Goal: Task Accomplishment & Management: Complete application form

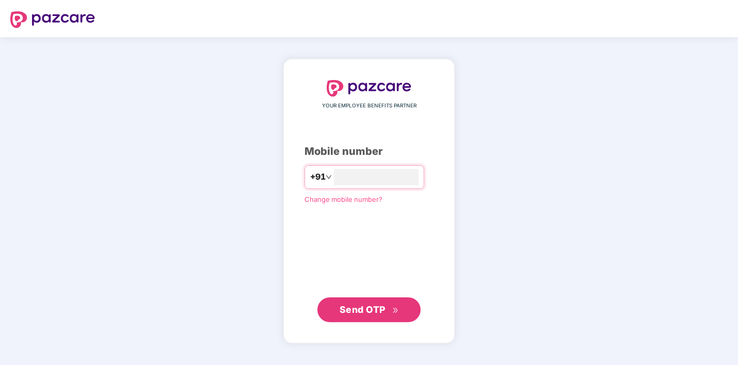
type input "**********"
click at [374, 312] on span "Send OTP" at bounding box center [363, 309] width 46 height 11
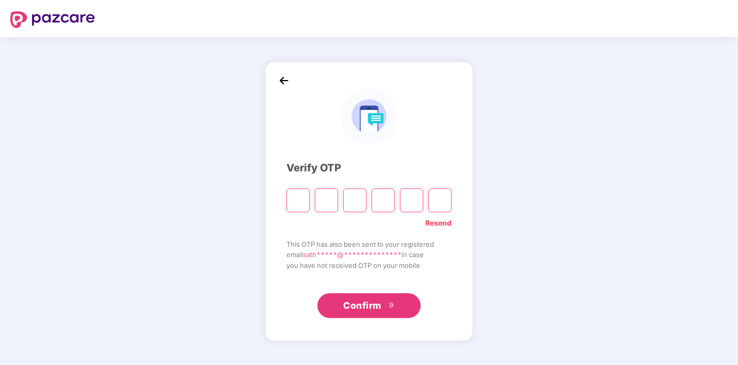
type input "*"
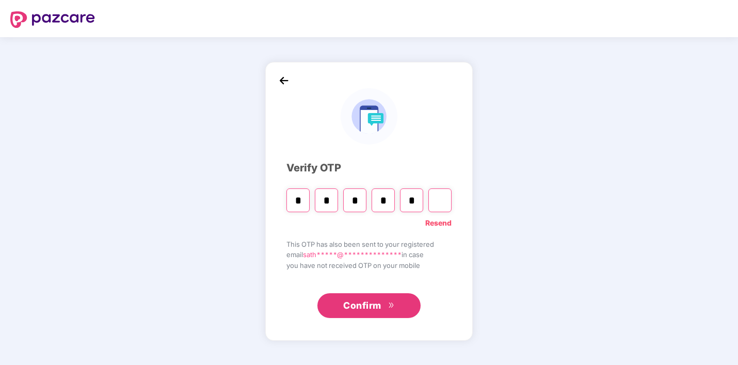
type input "*"
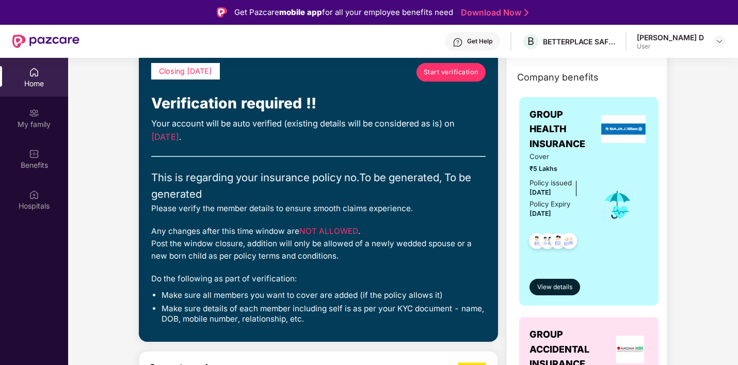
scroll to position [55, 0]
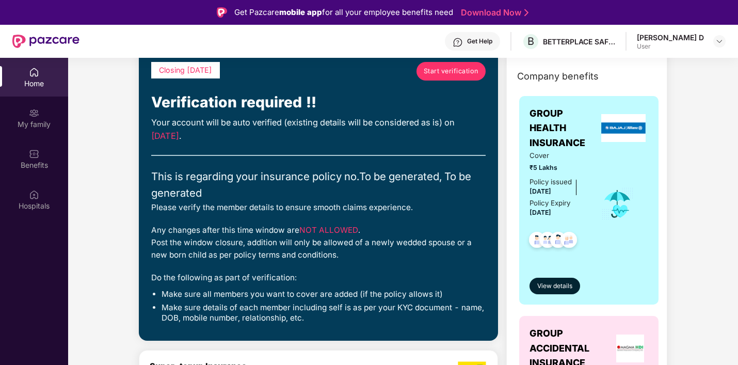
click at [451, 78] on link "Start verification" at bounding box center [451, 71] width 69 height 19
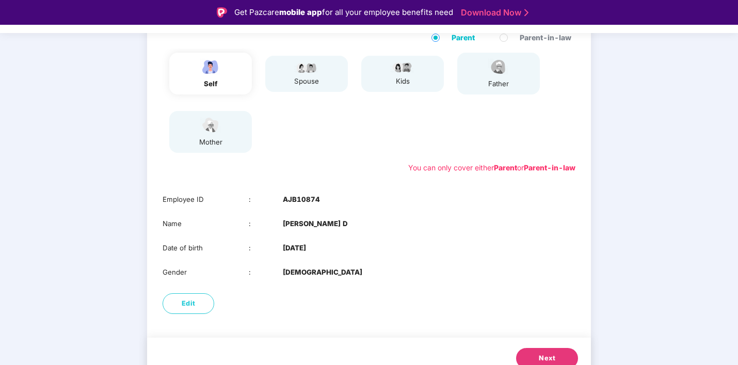
scroll to position [131, 0]
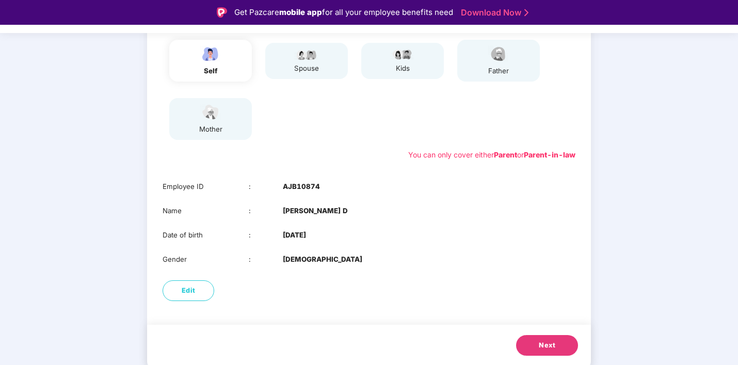
click at [532, 346] on button "Next" at bounding box center [547, 345] width 62 height 21
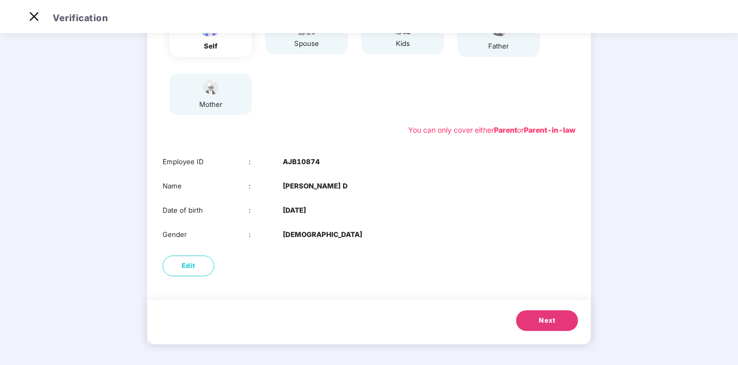
scroll to position [106, 0]
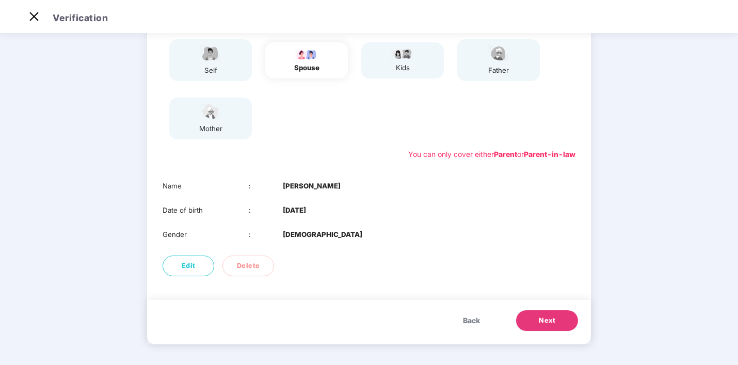
click at [551, 316] on span "Next" at bounding box center [547, 320] width 17 height 10
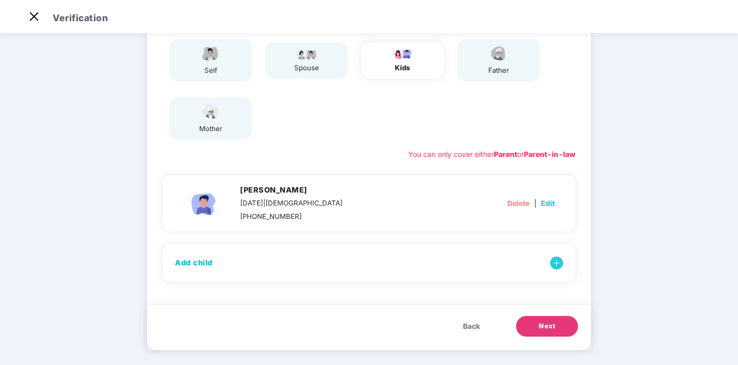
scroll to position [112, 0]
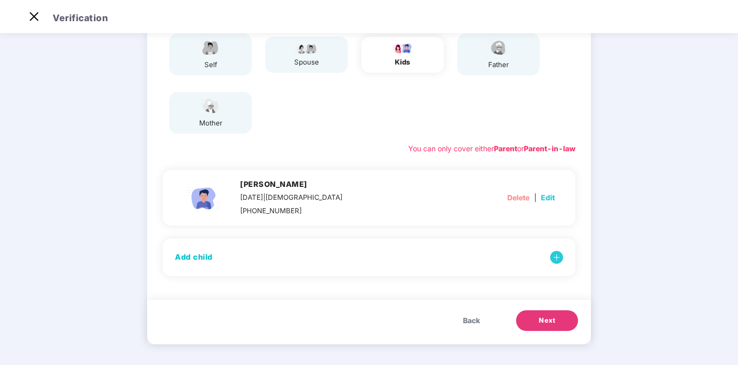
click at [551, 316] on span "Next" at bounding box center [547, 320] width 17 height 10
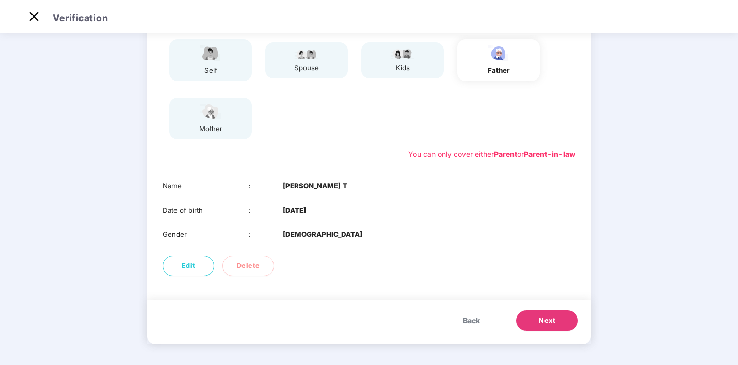
click at [551, 316] on span "Next" at bounding box center [547, 320] width 17 height 10
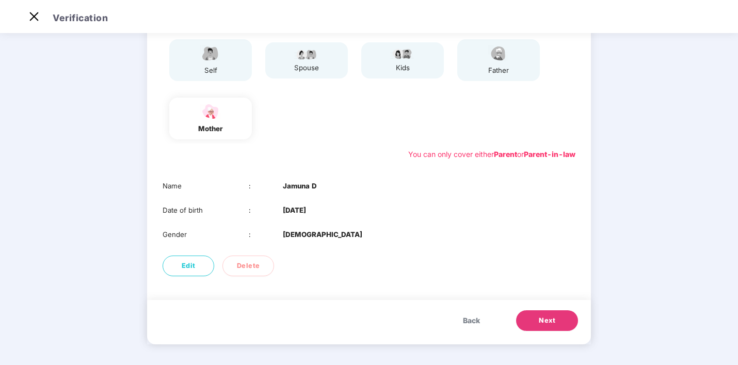
click at [551, 316] on span "Next" at bounding box center [547, 320] width 17 height 10
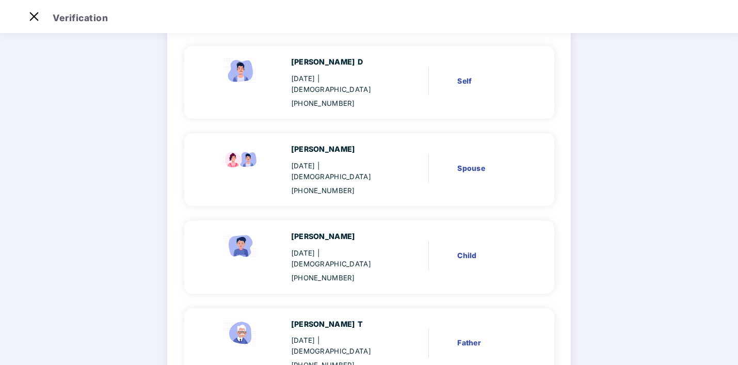
scroll to position [227, 0]
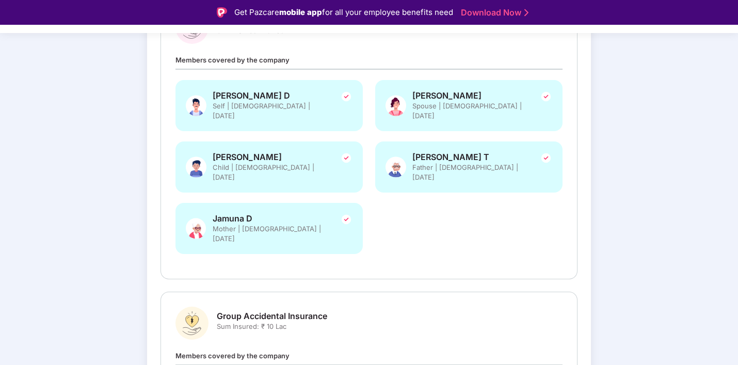
scroll to position [288, 0]
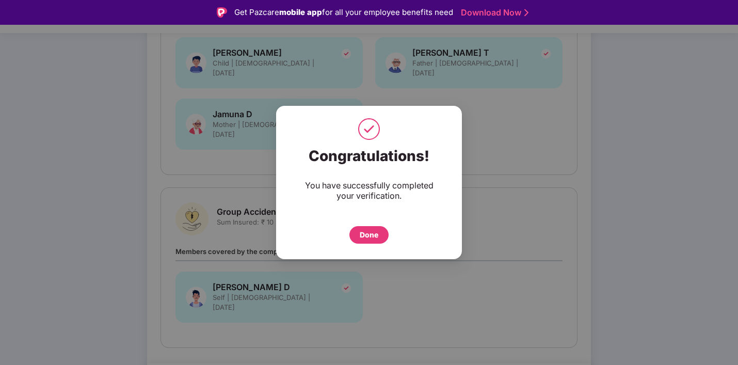
click at [371, 241] on div "Done" at bounding box center [369, 235] width 39 height 18
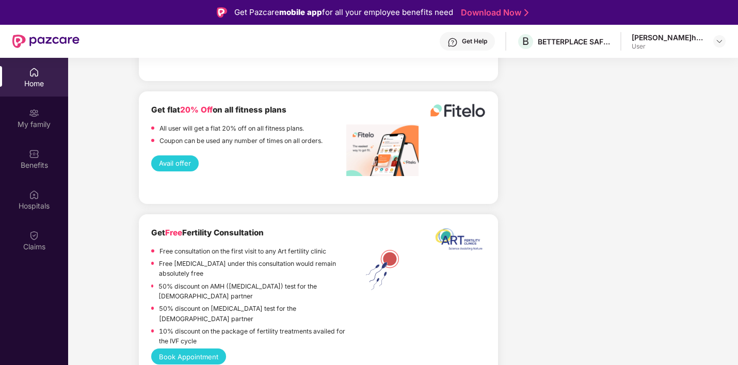
scroll to position [1951, 0]
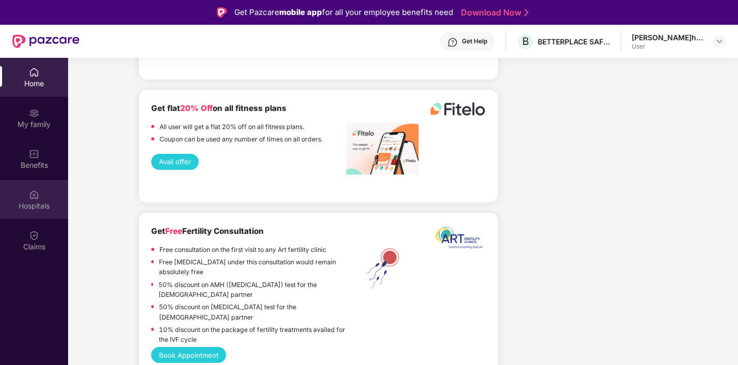
click at [47, 195] on div "Hospitals" at bounding box center [34, 199] width 68 height 39
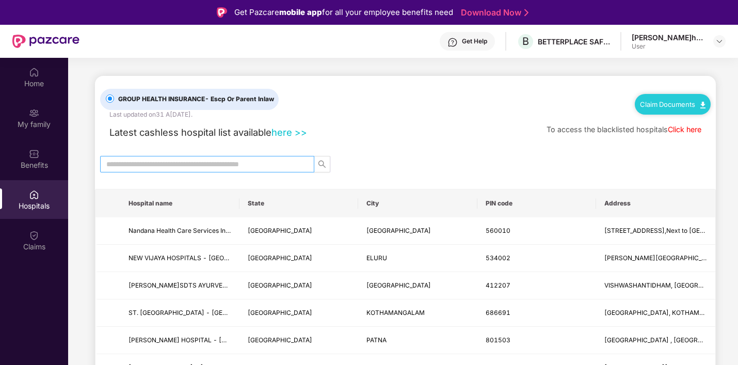
click at [186, 167] on input "text" at bounding box center [203, 164] width 194 height 11
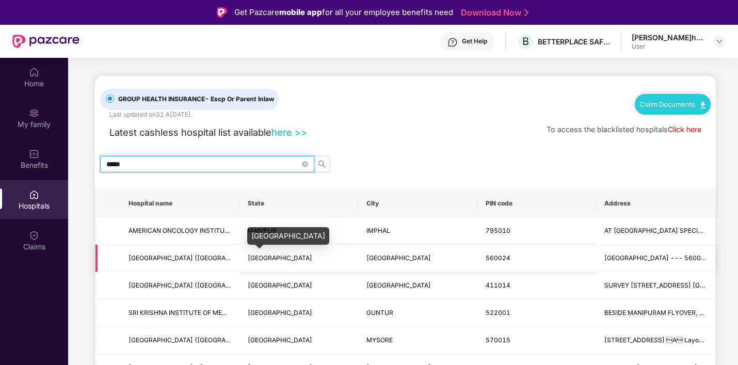
type input "*****"
click at [262, 259] on span "KARNATAKA" at bounding box center [280, 258] width 65 height 8
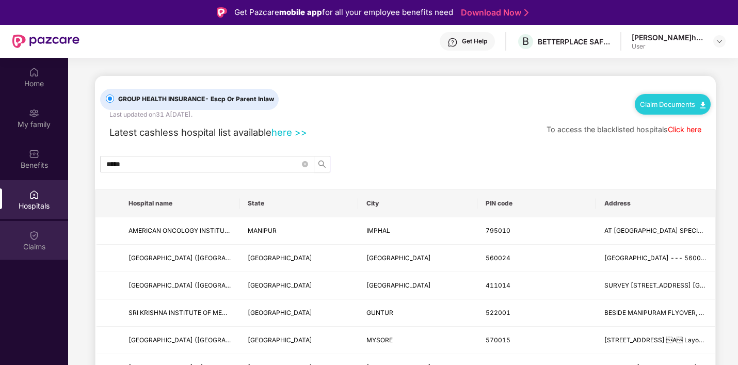
click at [34, 249] on div "Claims" at bounding box center [34, 247] width 68 height 10
